Goal: Task Accomplishment & Management: Use online tool/utility

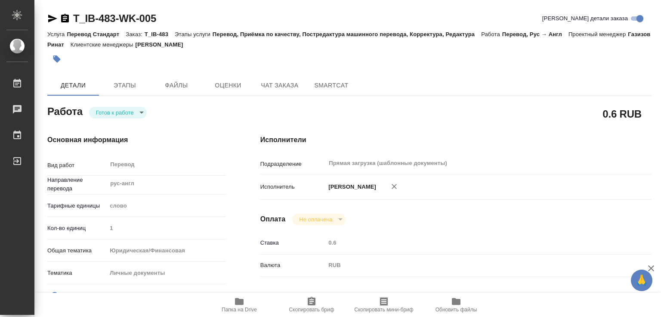
type textarea "x"
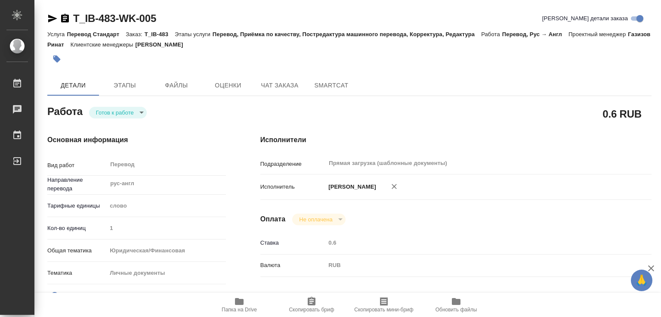
type textarea "x"
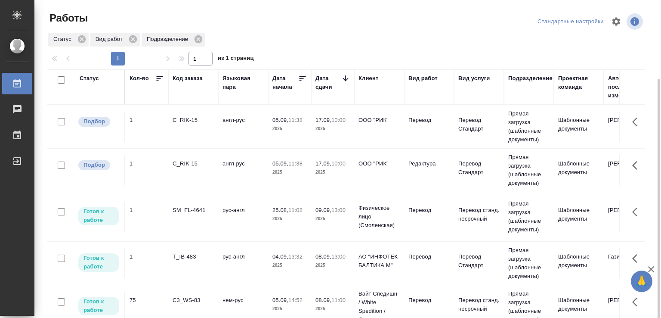
scroll to position [43, 0]
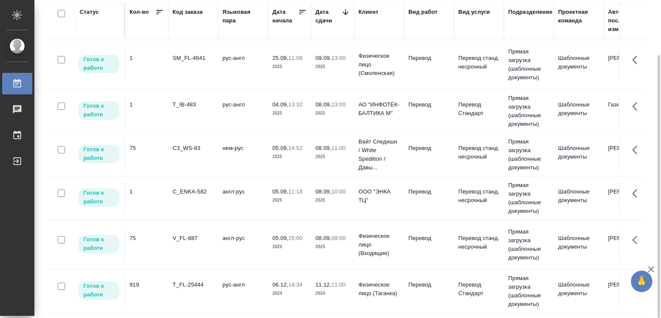
scroll to position [91, 0]
click at [277, 242] on p "2025" at bounding box center [289, 246] width 34 height 9
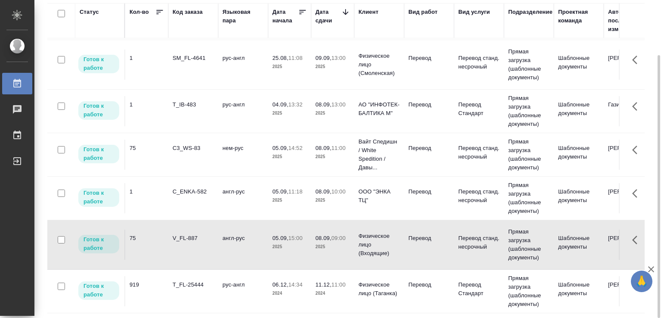
click at [263, 186] on td "англ-рус" at bounding box center [243, 198] width 50 height 30
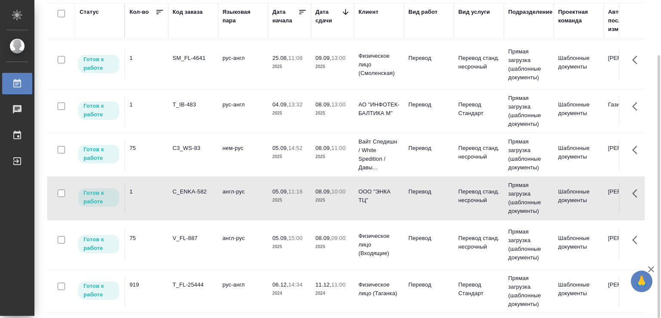
click at [257, 152] on td "нем-рус" at bounding box center [243, 154] width 50 height 30
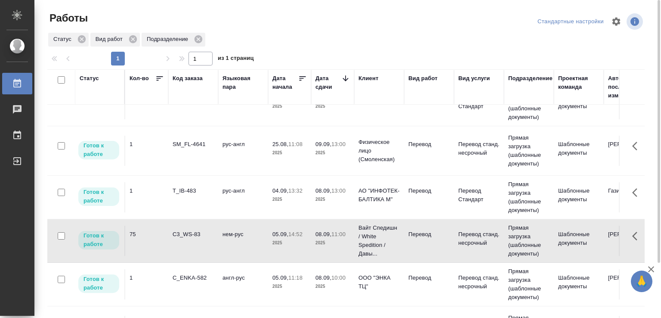
scroll to position [48, 0]
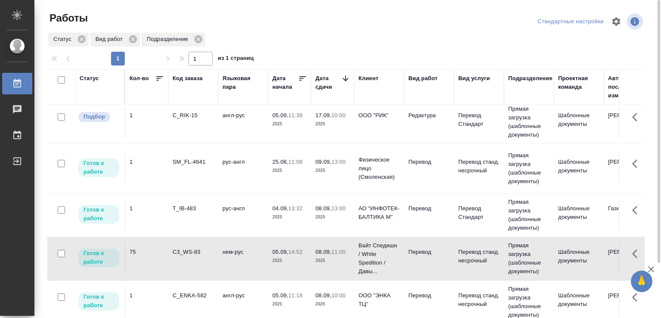
click at [254, 216] on td "рус-англ" at bounding box center [243, 215] width 50 height 30
